Goal: Entertainment & Leisure: Browse casually

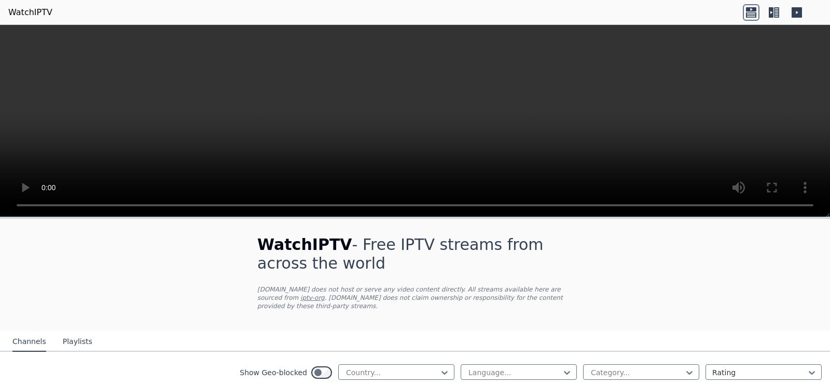
click at [769, 13] on icon at bounding box center [771, 12] width 5 height 10
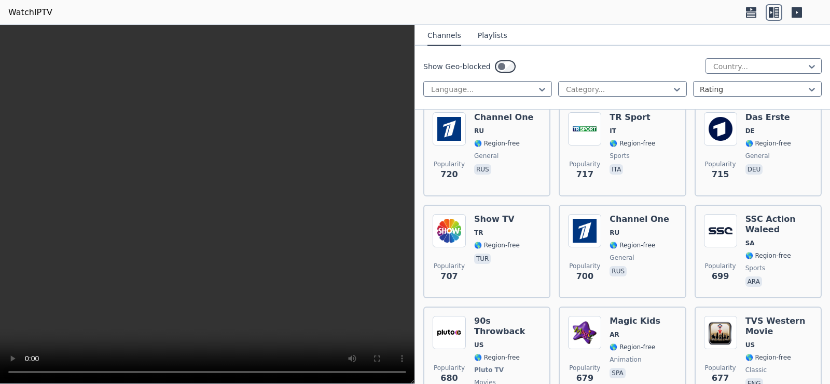
scroll to position [3875, 0]
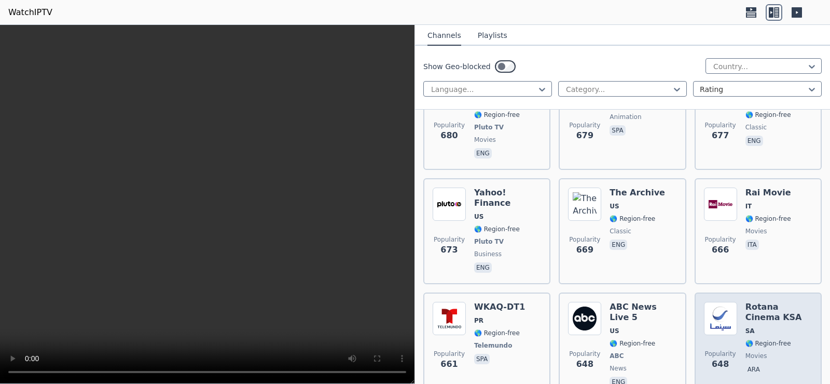
click at [721, 302] on img at bounding box center [720, 318] width 33 height 33
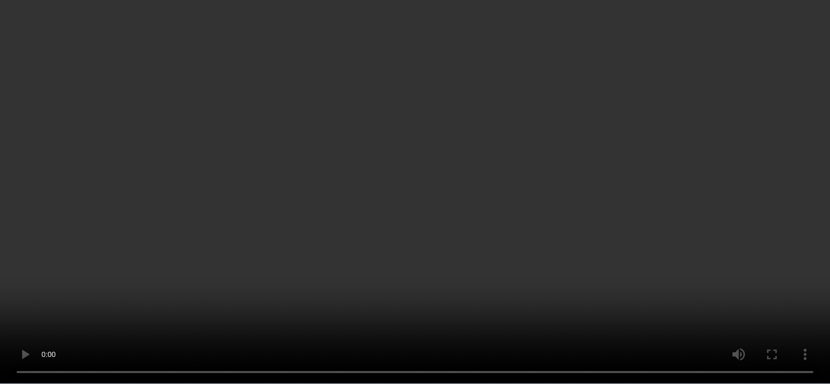
scroll to position [5802, 0]
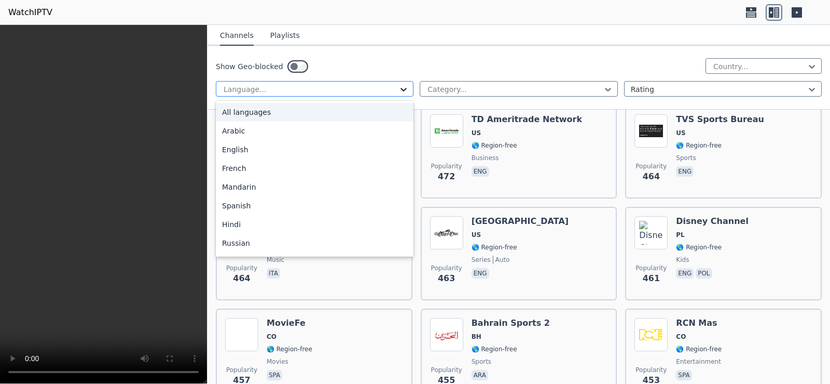
click at [399, 86] on icon at bounding box center [404, 89] width 10 height 10
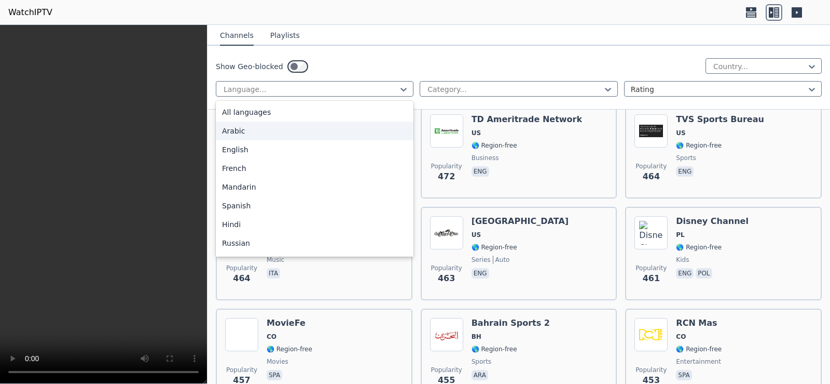
click at [239, 130] on div "Arabic" at bounding box center [315, 130] width 198 height 19
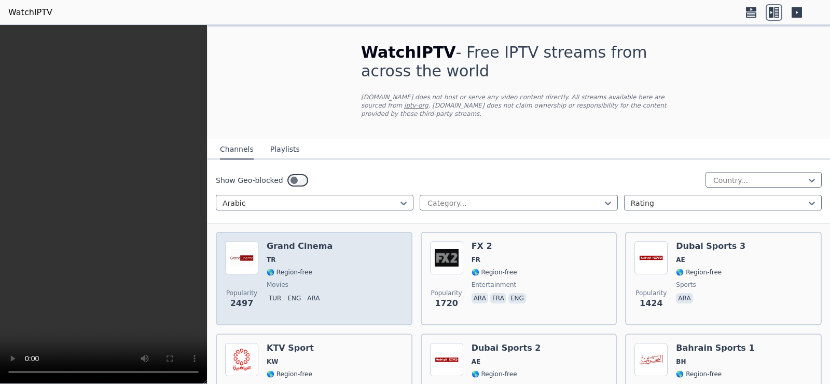
click at [326, 257] on div "Popularity 2497 Grand Cinema TR 🌎 Region-free movies tur eng ara" at bounding box center [314, 278] width 178 height 75
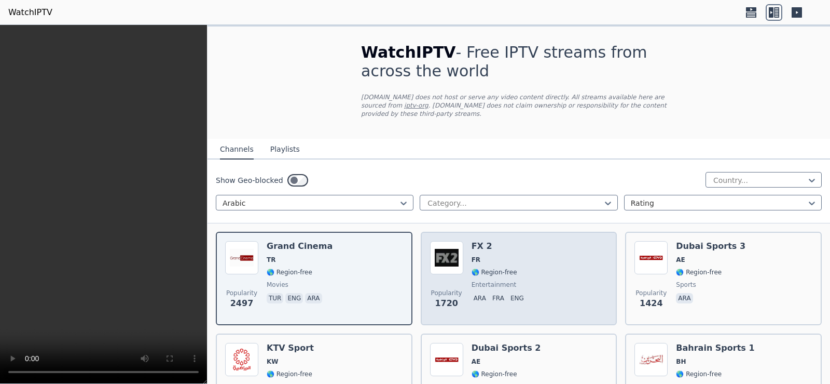
click at [520, 257] on div "FX 2 FR 🌎 Region-free entertainment ara fra eng" at bounding box center [500, 278] width 57 height 75
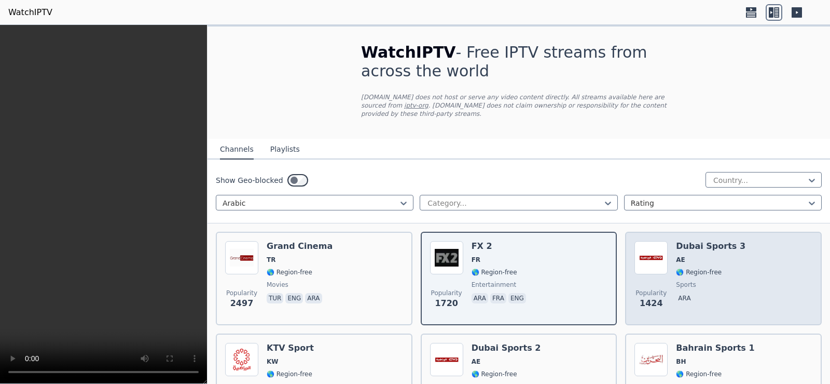
click at [716, 268] on span "🌎 Region-free" at bounding box center [711, 272] width 70 height 8
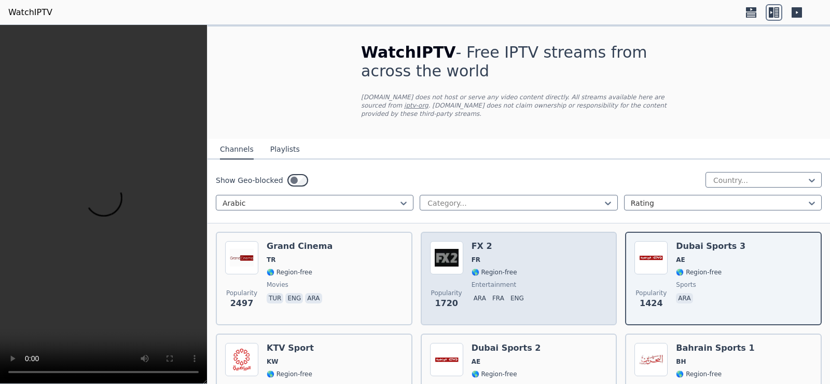
scroll to position [242, 0]
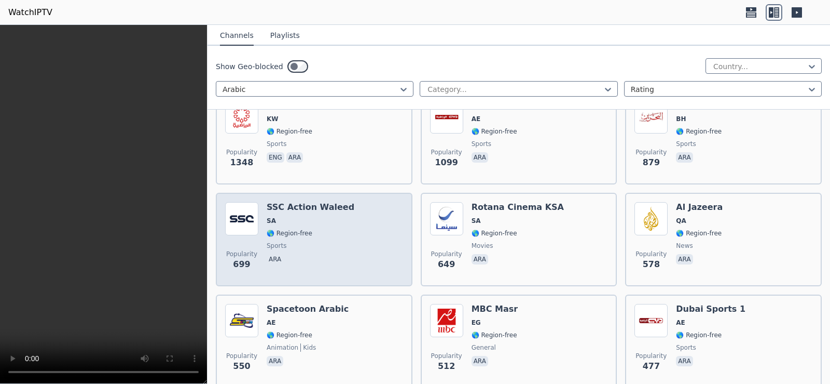
click at [346, 230] on div "Popularity 699 SSC Action Waleed SA 🌎 Region-free sports ara" at bounding box center [314, 239] width 178 height 75
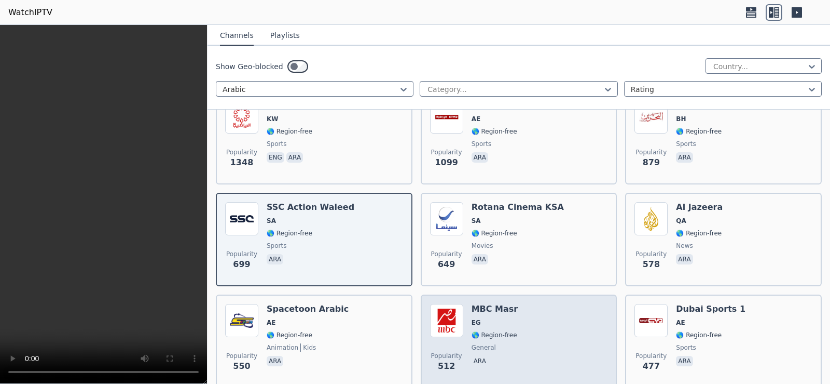
click at [527, 323] on div "Popularity 512 MBC Masr EG 🌎 Region-free general ara" at bounding box center [519, 341] width 178 height 75
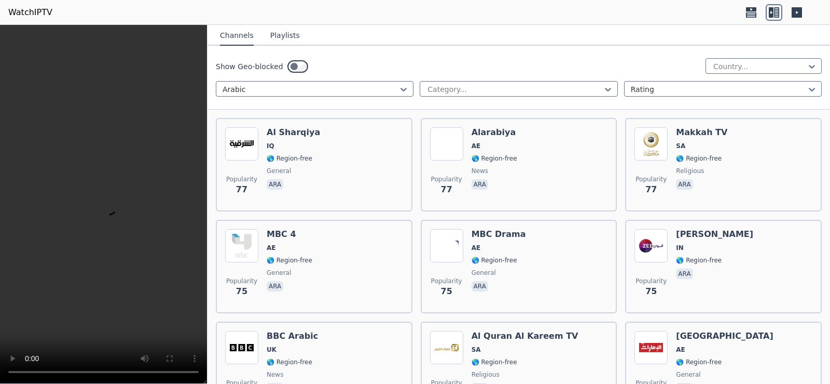
scroll to position [3391, 0]
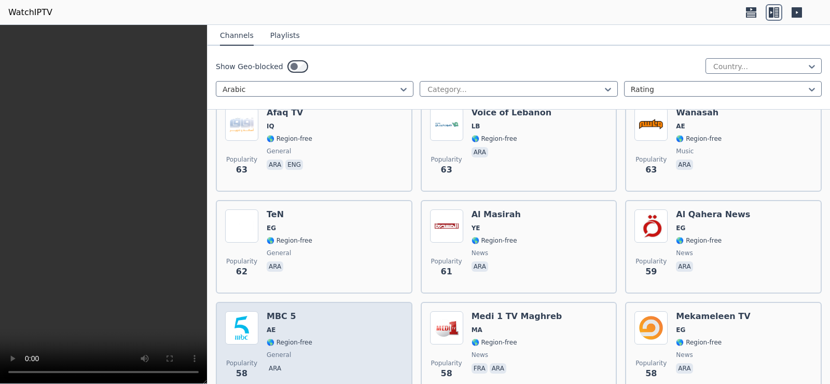
click at [335, 336] on div "Popularity 58 MBC 5 AE 🌎 Region-free general [PERSON_NAME]" at bounding box center [314, 348] width 178 height 75
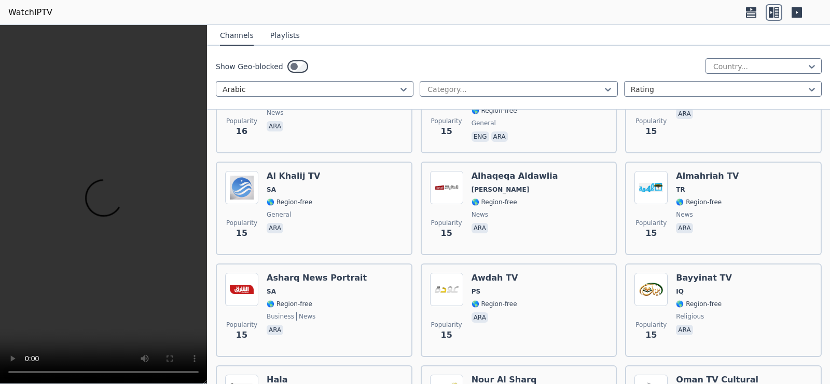
scroll to position [8432, 0]
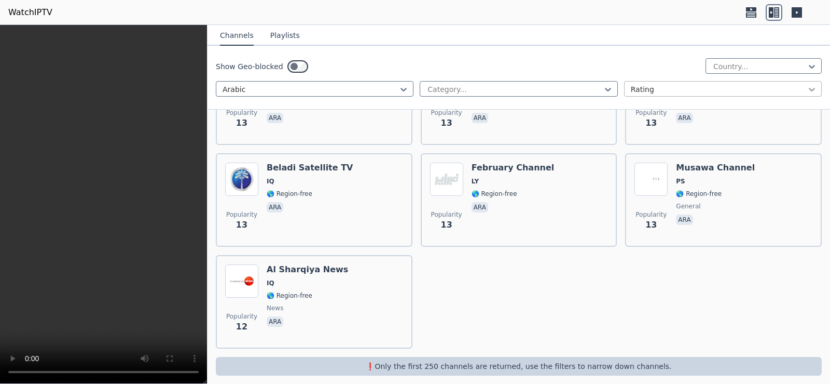
click at [807, 90] on icon at bounding box center [812, 89] width 10 height 10
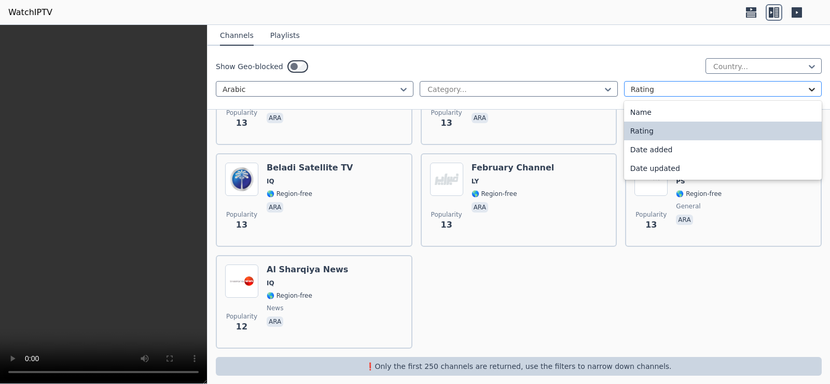
click at [807, 90] on icon at bounding box center [812, 89] width 10 height 10
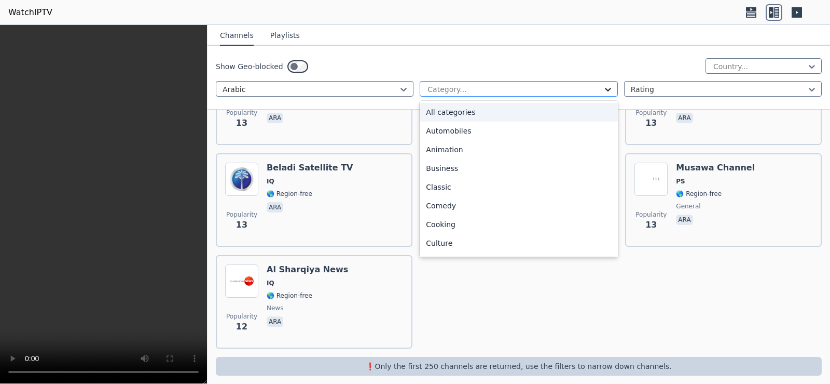
click at [605, 89] on icon at bounding box center [608, 90] width 6 height 4
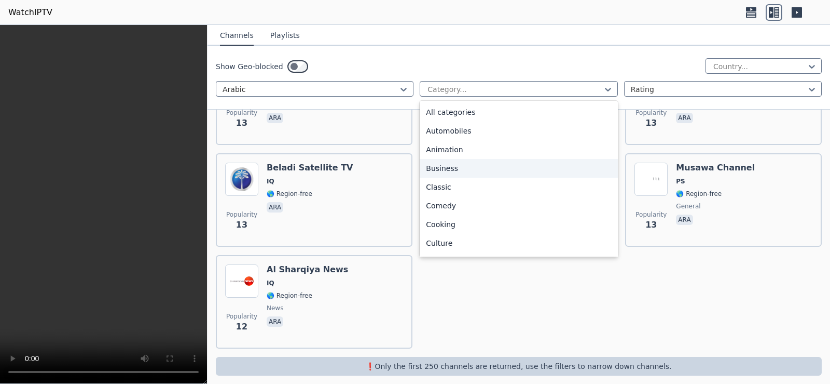
scroll to position [353, 0]
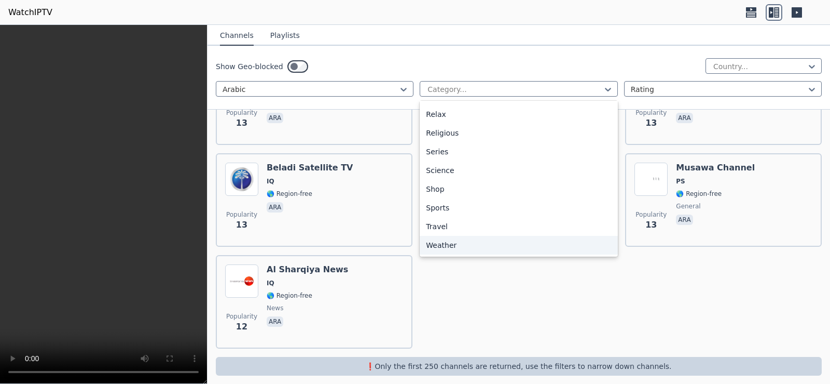
click at [447, 244] on div "Weather" at bounding box center [519, 245] width 198 height 19
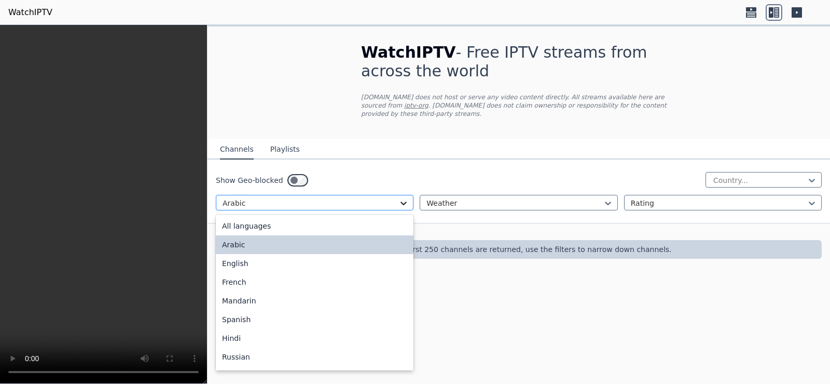
click at [402, 201] on icon at bounding box center [404, 203] width 6 height 4
click at [253, 216] on div "All languages" at bounding box center [315, 225] width 198 height 19
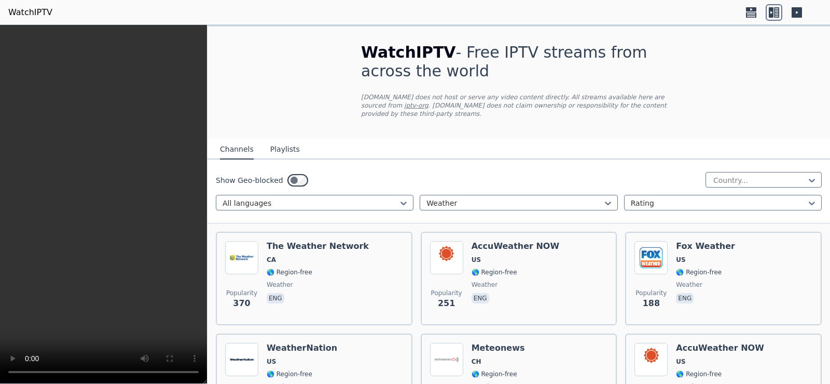
click at [751, 11] on icon at bounding box center [751, 12] width 17 height 17
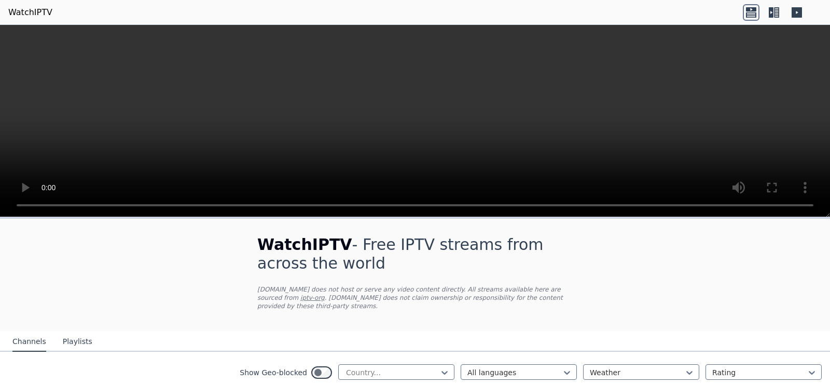
click at [774, 10] on icon at bounding box center [774, 12] width 17 height 17
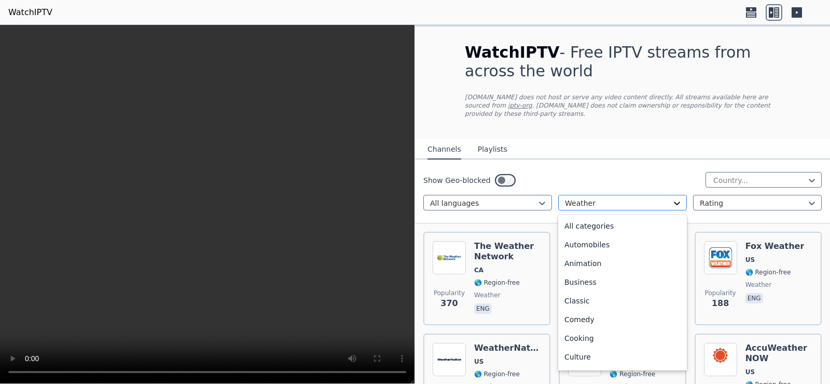
click at [672, 198] on icon at bounding box center [677, 203] width 10 height 10
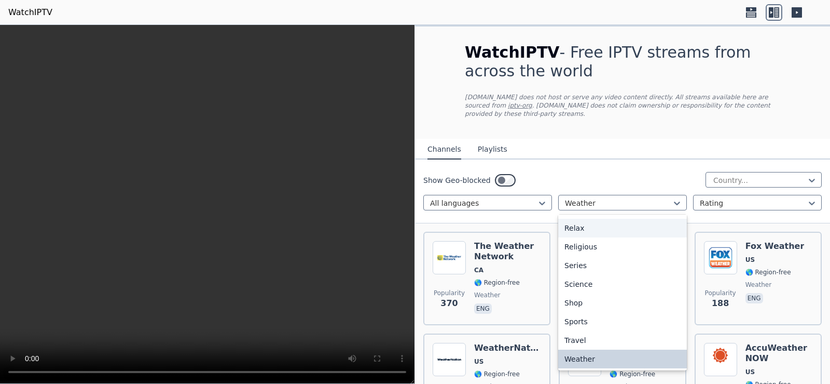
click at [578, 220] on div "Relax" at bounding box center [622, 227] width 129 height 19
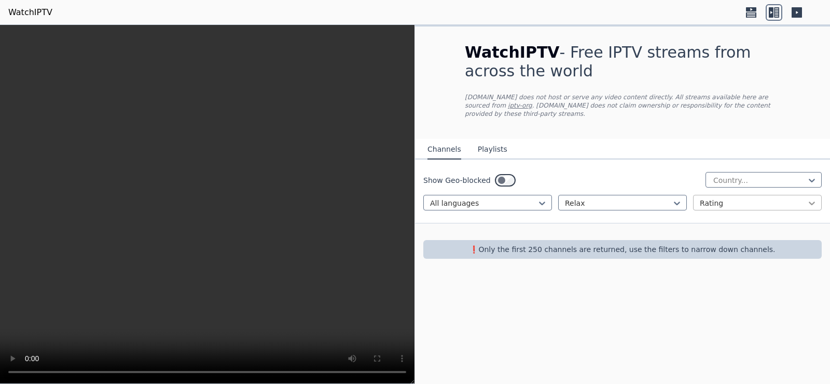
click at [815, 198] on icon at bounding box center [812, 203] width 10 height 10
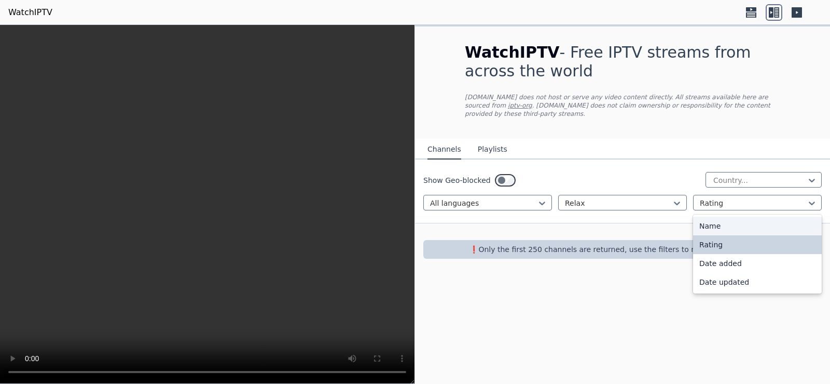
click at [727, 216] on div "Name" at bounding box center [757, 225] width 129 height 19
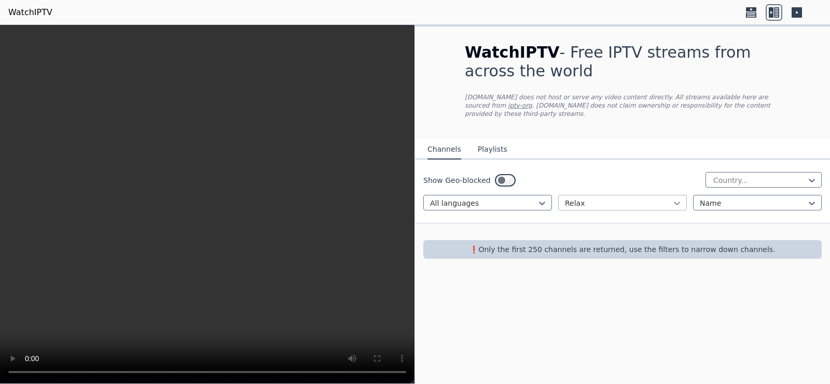
click at [675, 201] on icon at bounding box center [677, 203] width 6 height 4
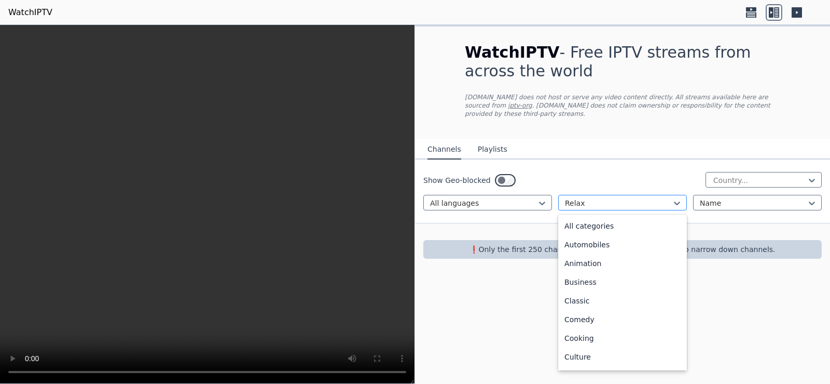
scroll to position [226, 0]
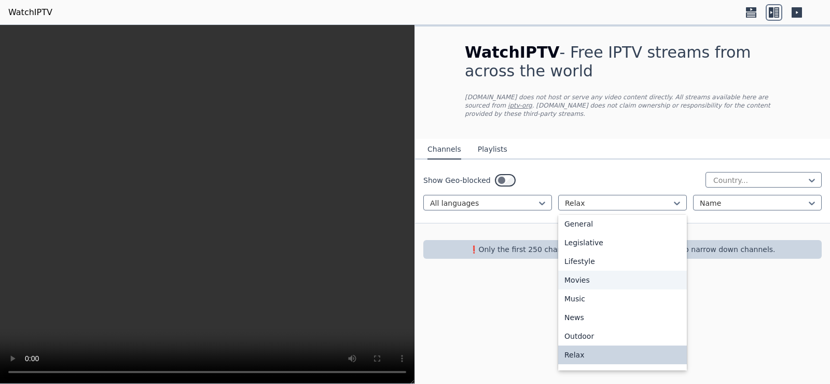
click at [575, 270] on div "Movies" at bounding box center [622, 279] width 129 height 19
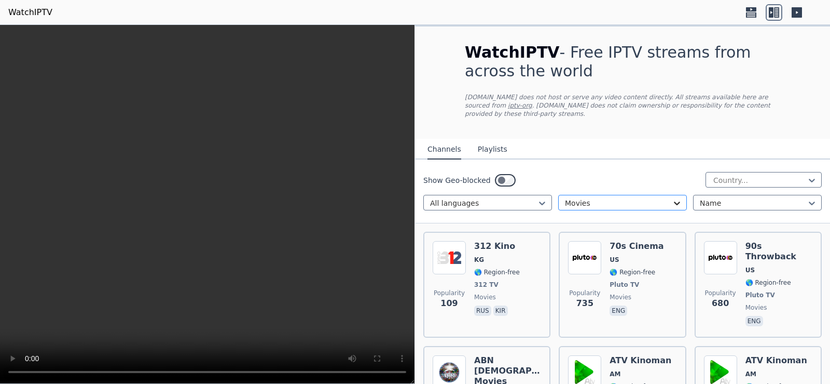
click at [672, 198] on icon at bounding box center [677, 203] width 10 height 10
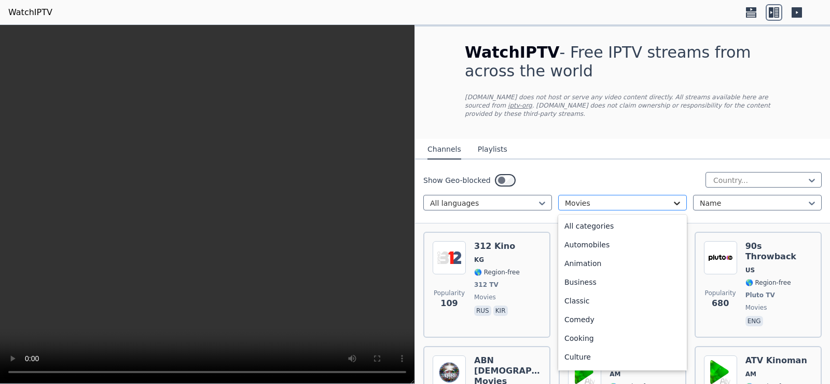
scroll to position [152, 0]
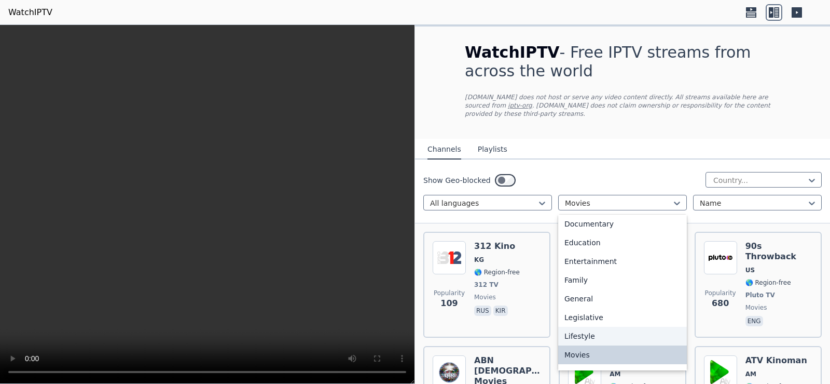
click at [583, 326] on div "Lifestyle" at bounding box center [622, 335] width 129 height 19
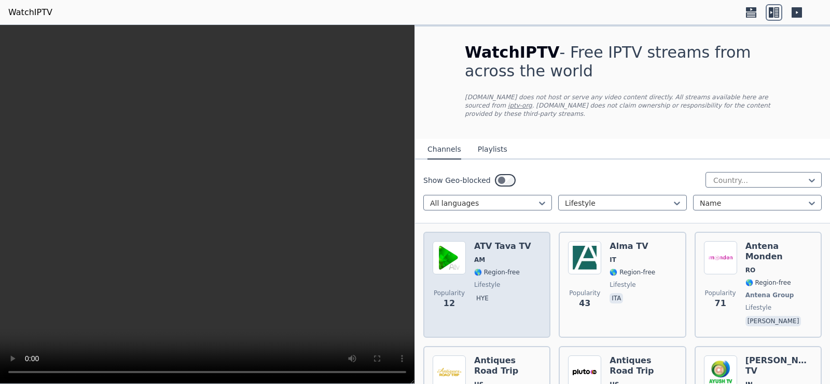
click at [498, 257] on div "ATV Tava TV AM 🌎 Region-free lifestyle hye" at bounding box center [502, 284] width 57 height 87
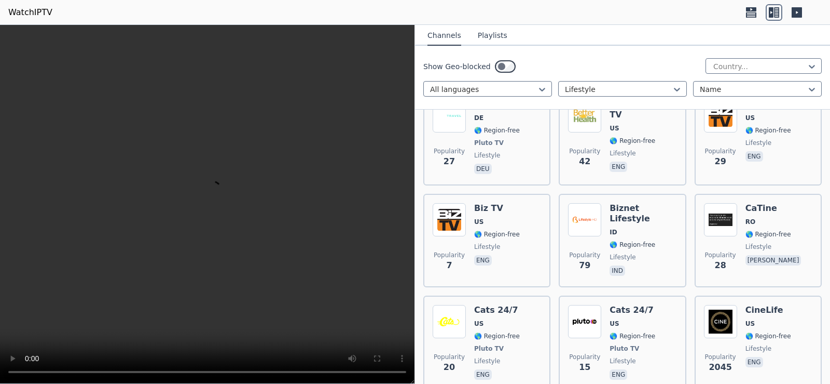
scroll to position [969, 0]
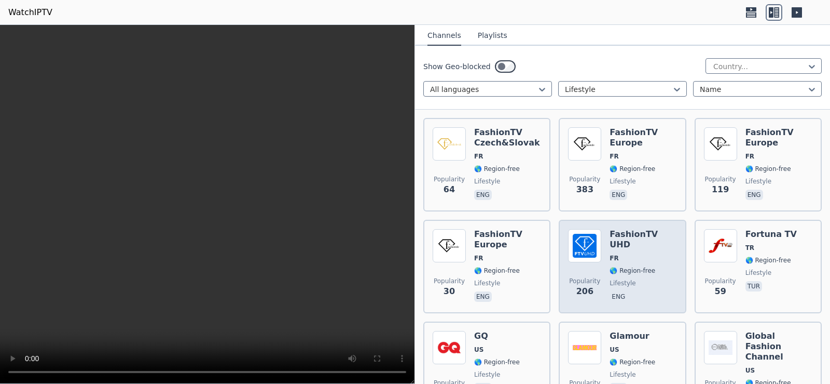
click at [603, 234] on div "Popularity 206 FashionTV UHD FR 🌎 Region-free lifestyle eng" at bounding box center [622, 266] width 108 height 75
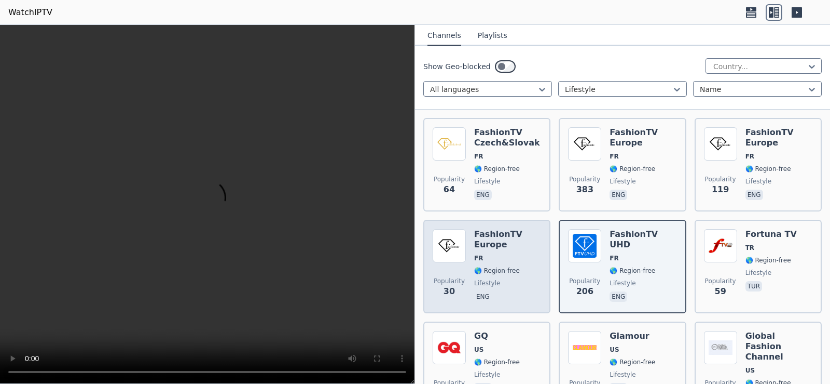
click at [524, 229] on h6 "FashionTV Europe" at bounding box center [507, 239] width 67 height 21
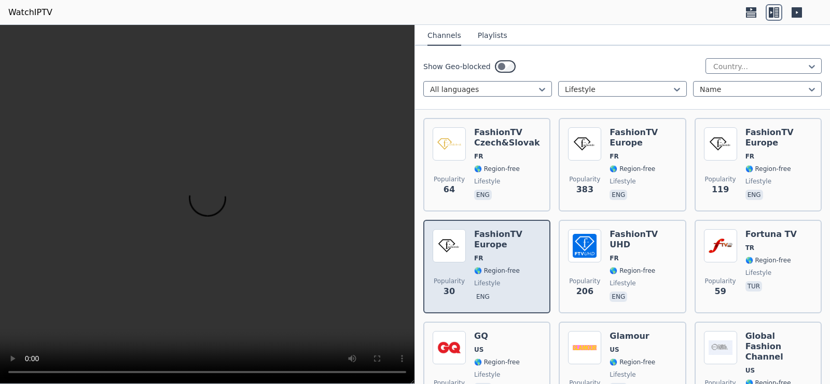
click at [524, 229] on h6 "FashionTV Europe" at bounding box center [507, 239] width 67 height 21
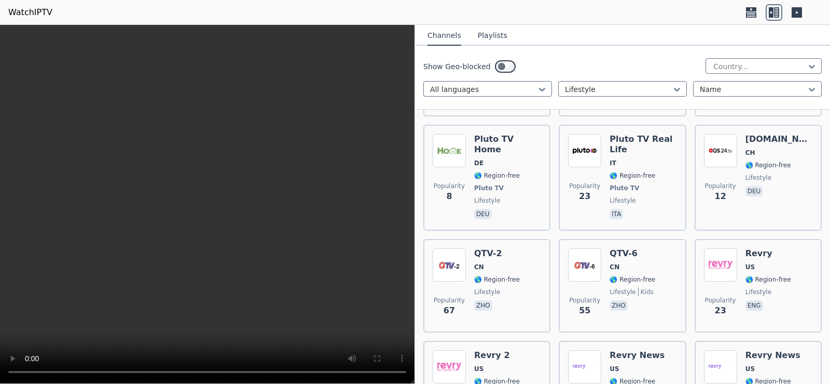
scroll to position [1937, 0]
